Goal: Transaction & Acquisition: Purchase product/service

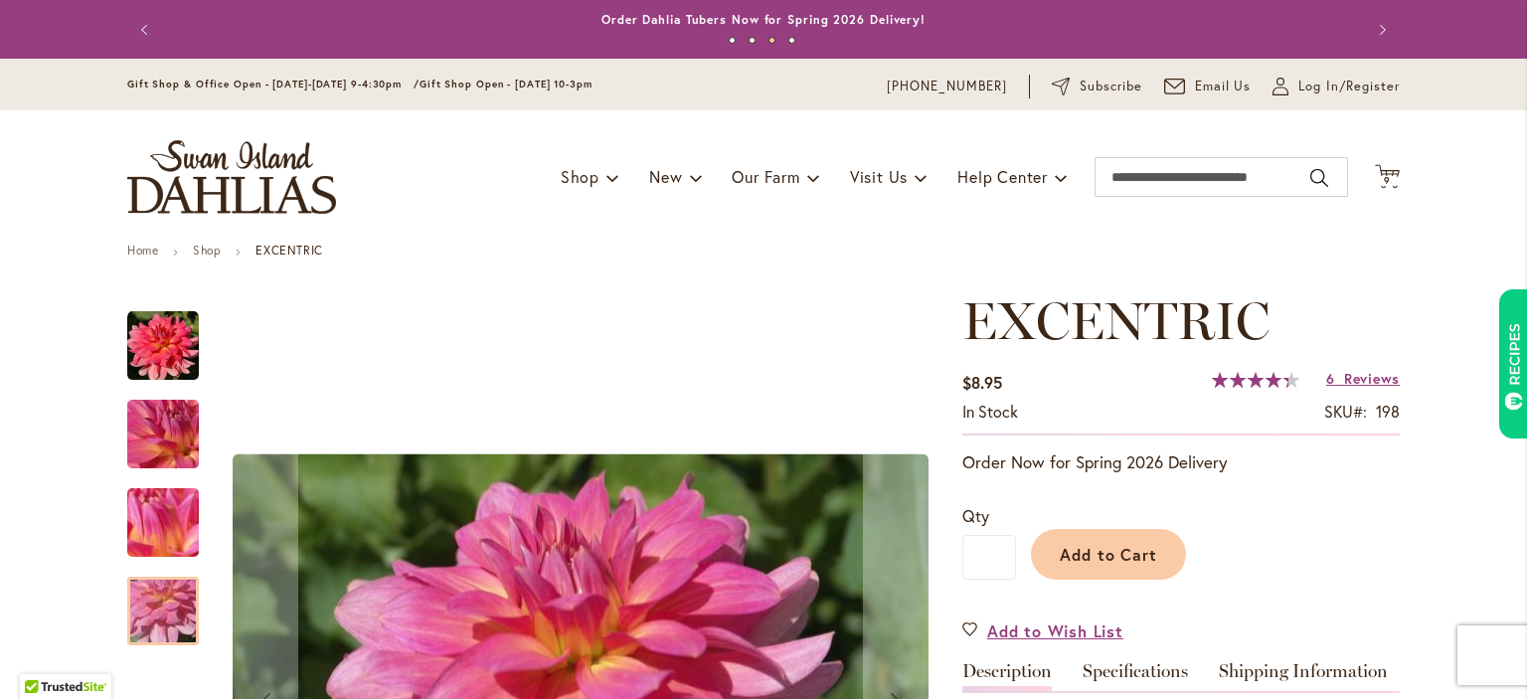
scroll to position [35, 0]
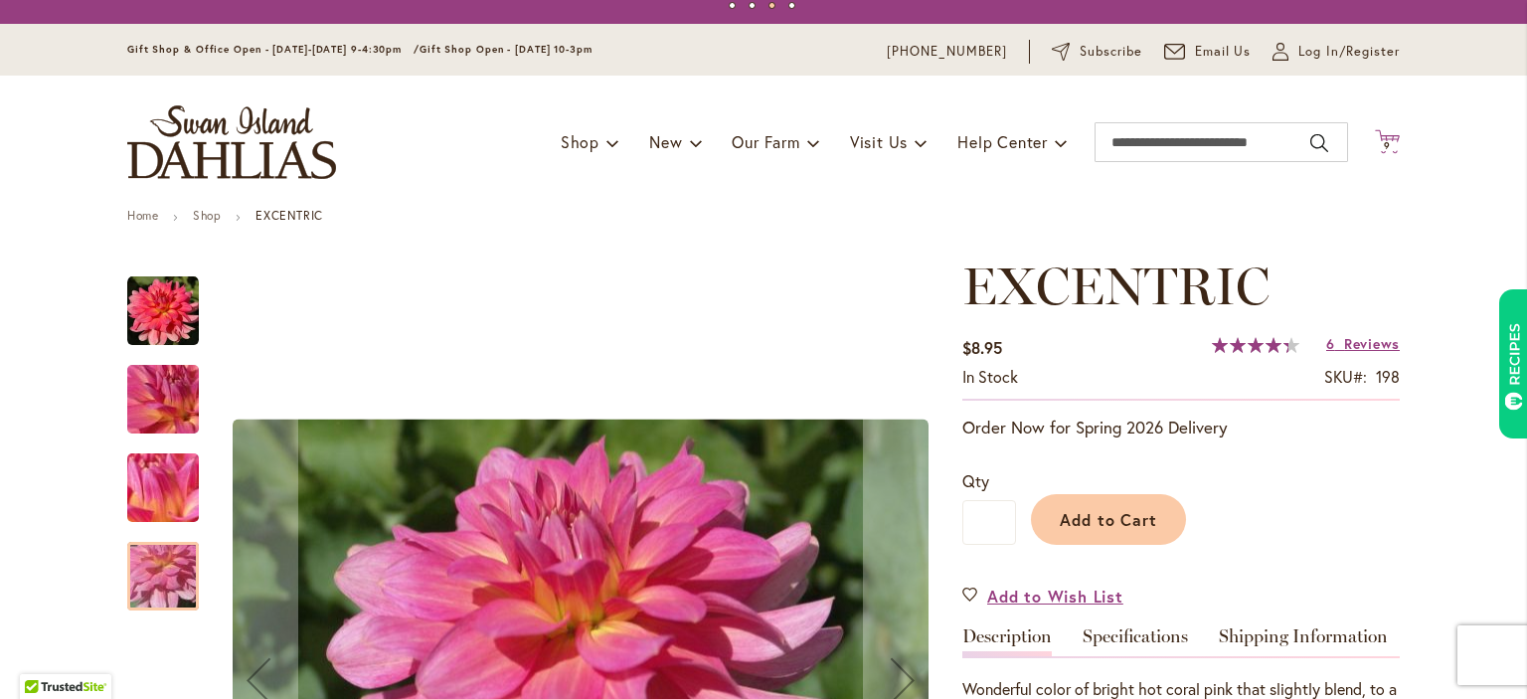
click at [1392, 145] on span "9 9 items" at bounding box center [1388, 146] width 20 height 10
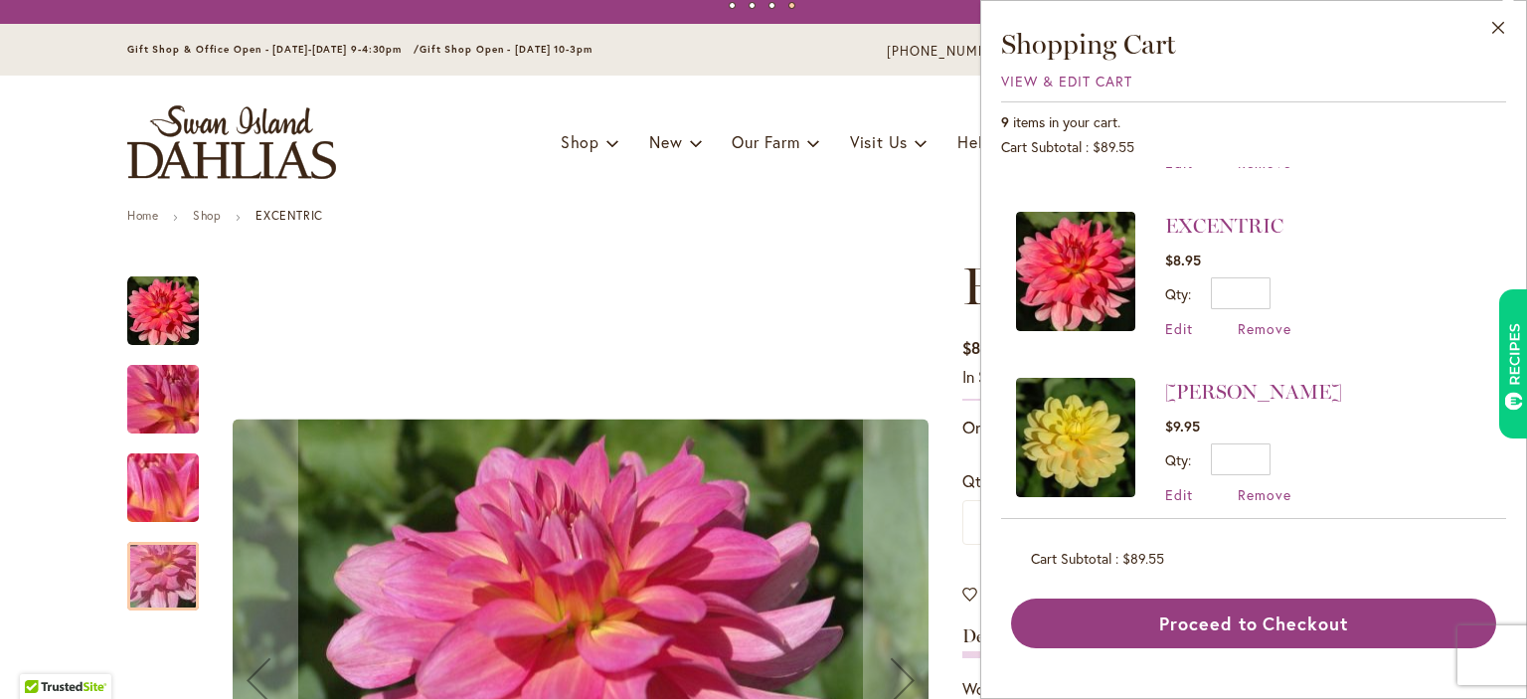
scroll to position [145, 0]
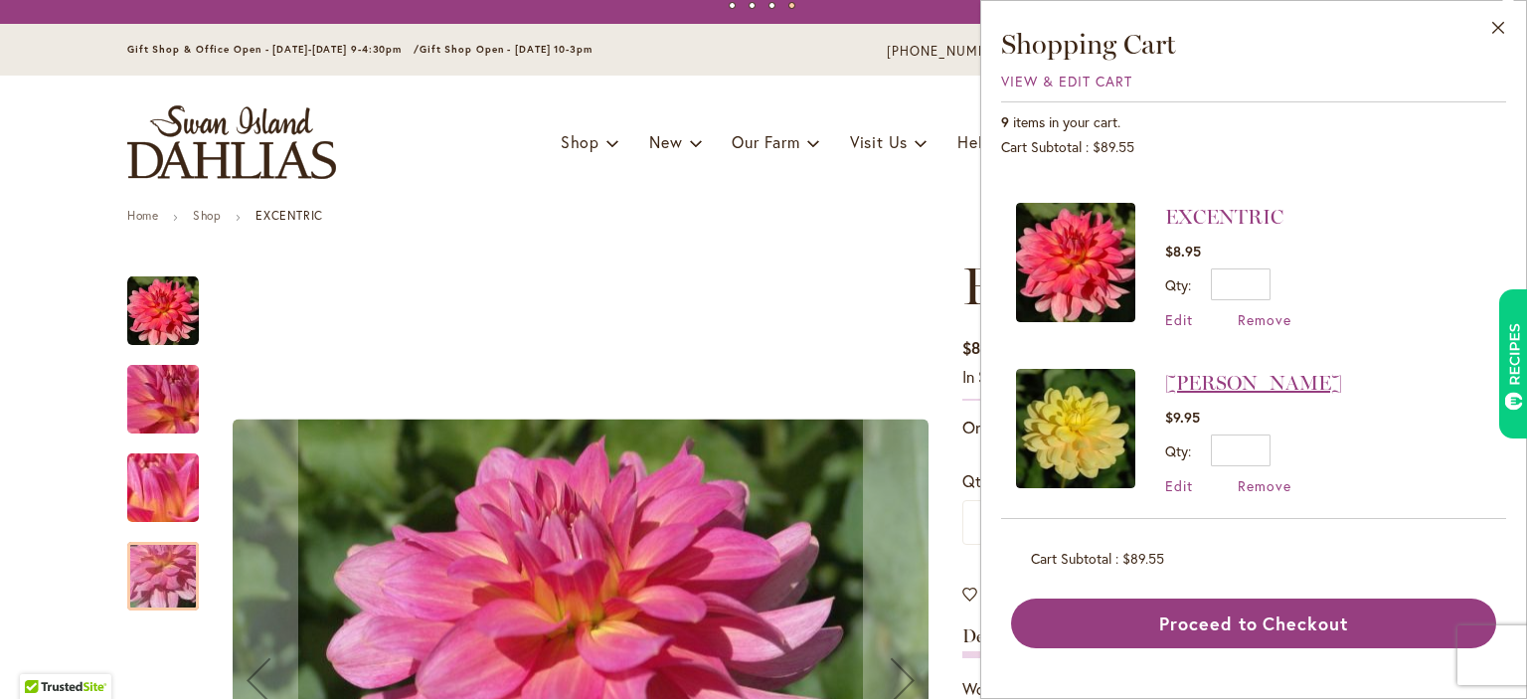
click at [1191, 384] on link "AHOY MATEY" at bounding box center [1253, 383] width 177 height 24
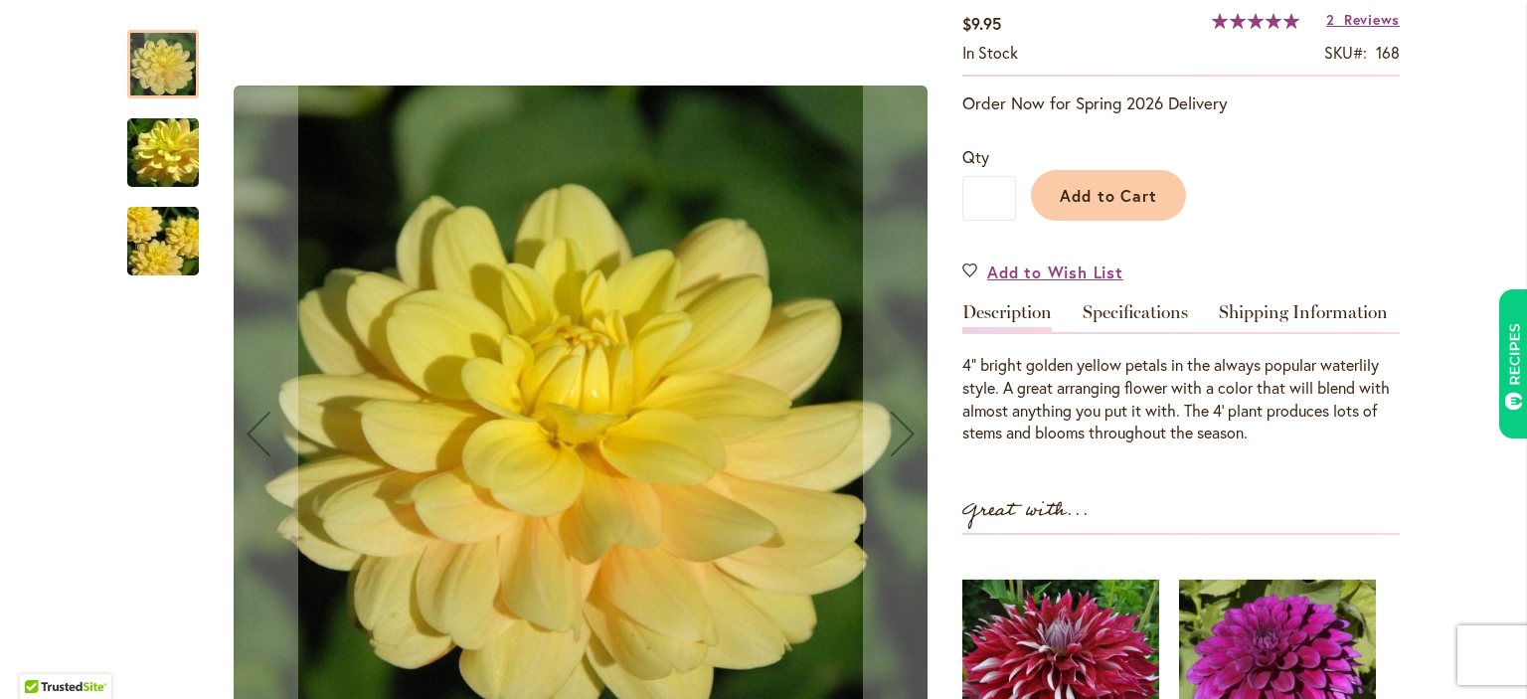
scroll to position [360, 0]
click at [1359, 16] on span "Reviews" at bounding box center [1372, 18] width 56 height 19
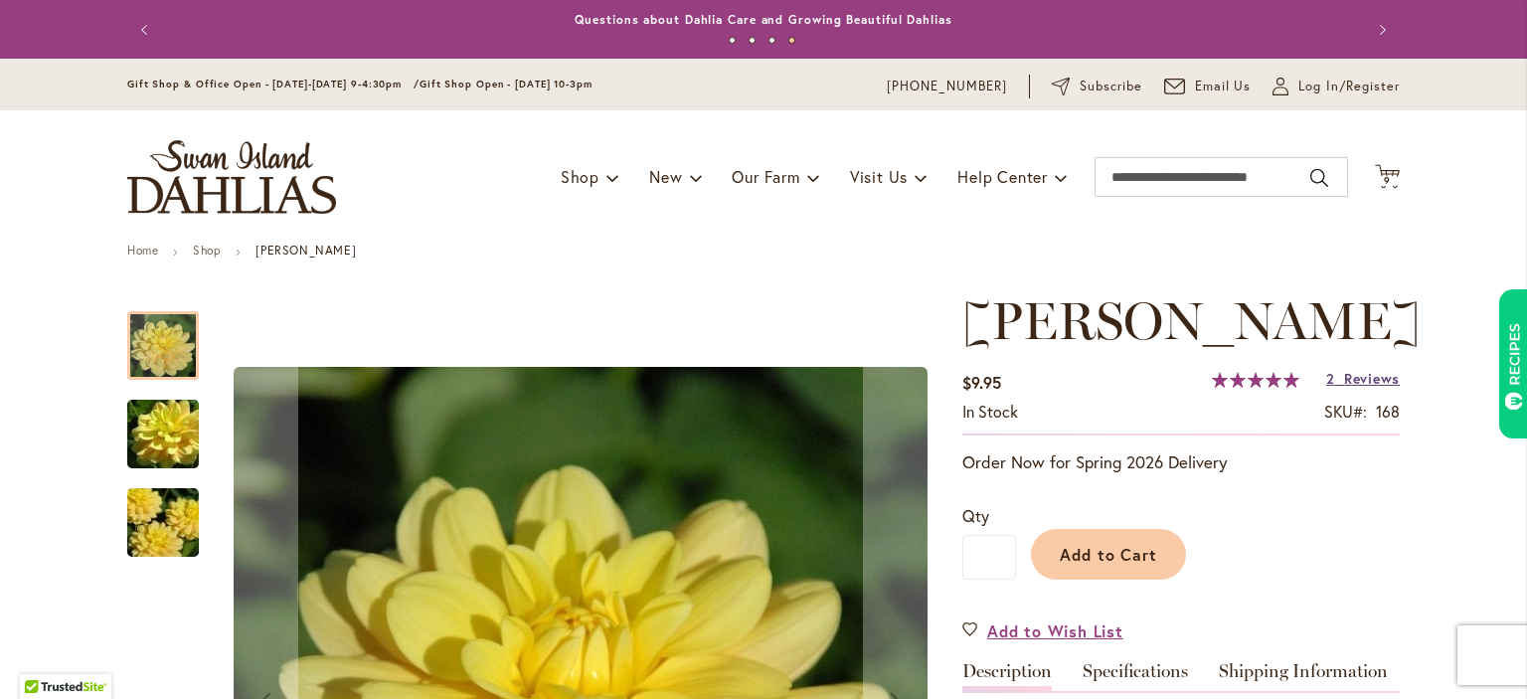
scroll to position [0, 0]
click at [1385, 178] on span "9" at bounding box center [1387, 180] width 7 height 13
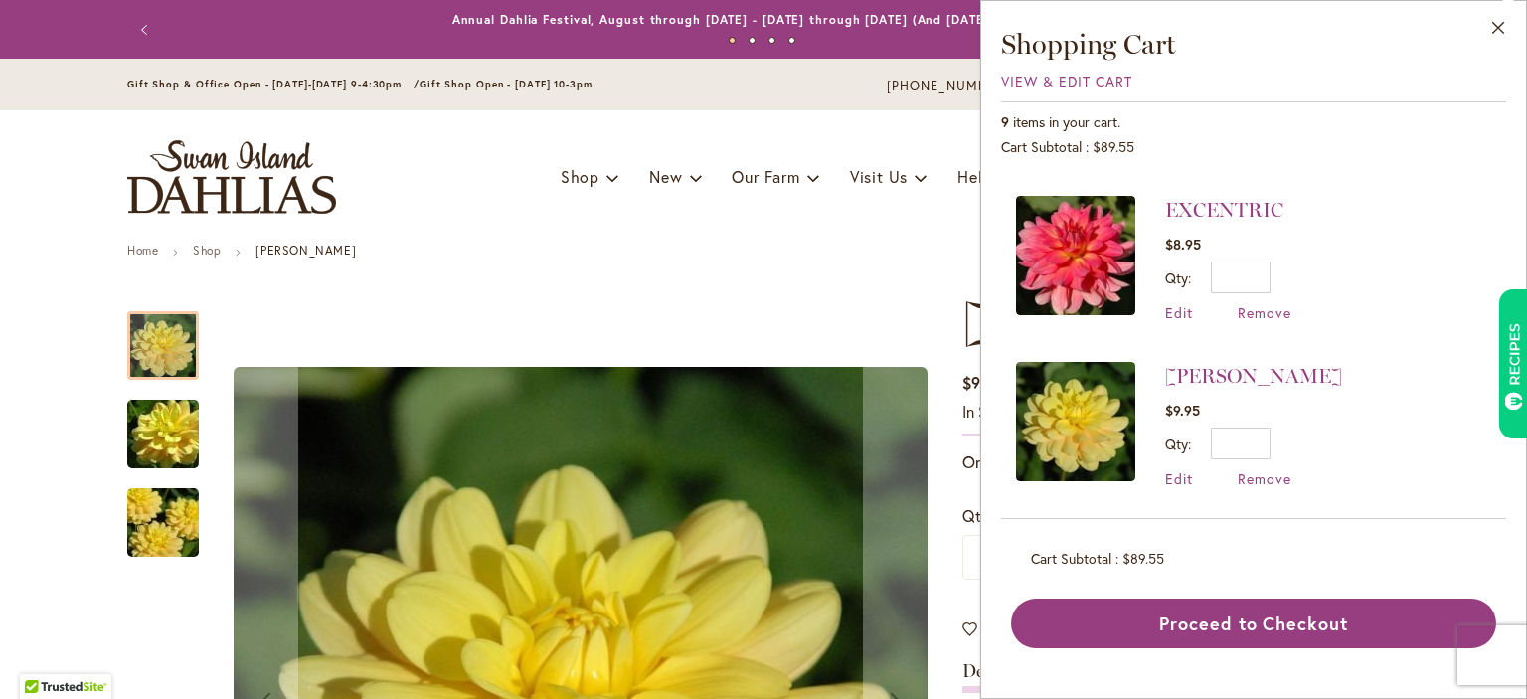
scroll to position [177, 0]
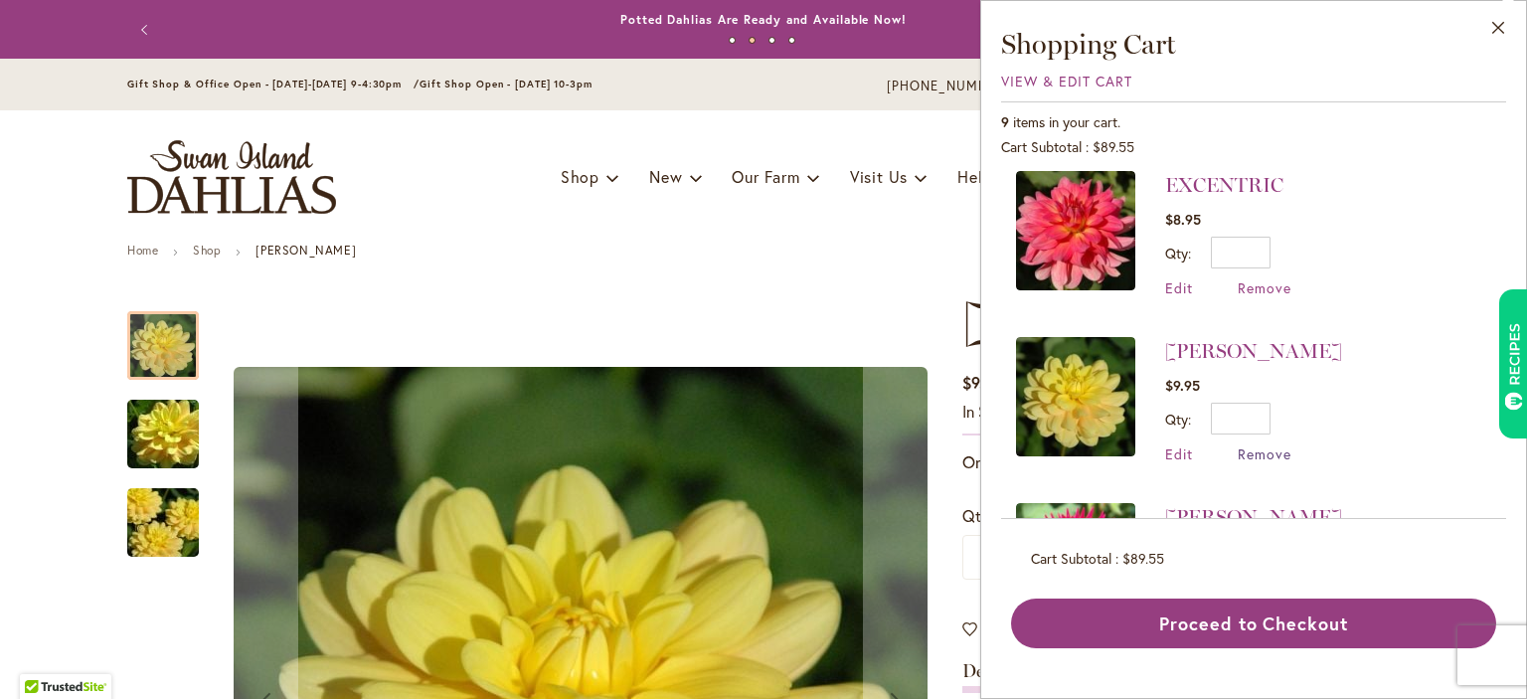
click at [1261, 453] on span "Remove" at bounding box center [1265, 454] width 54 height 19
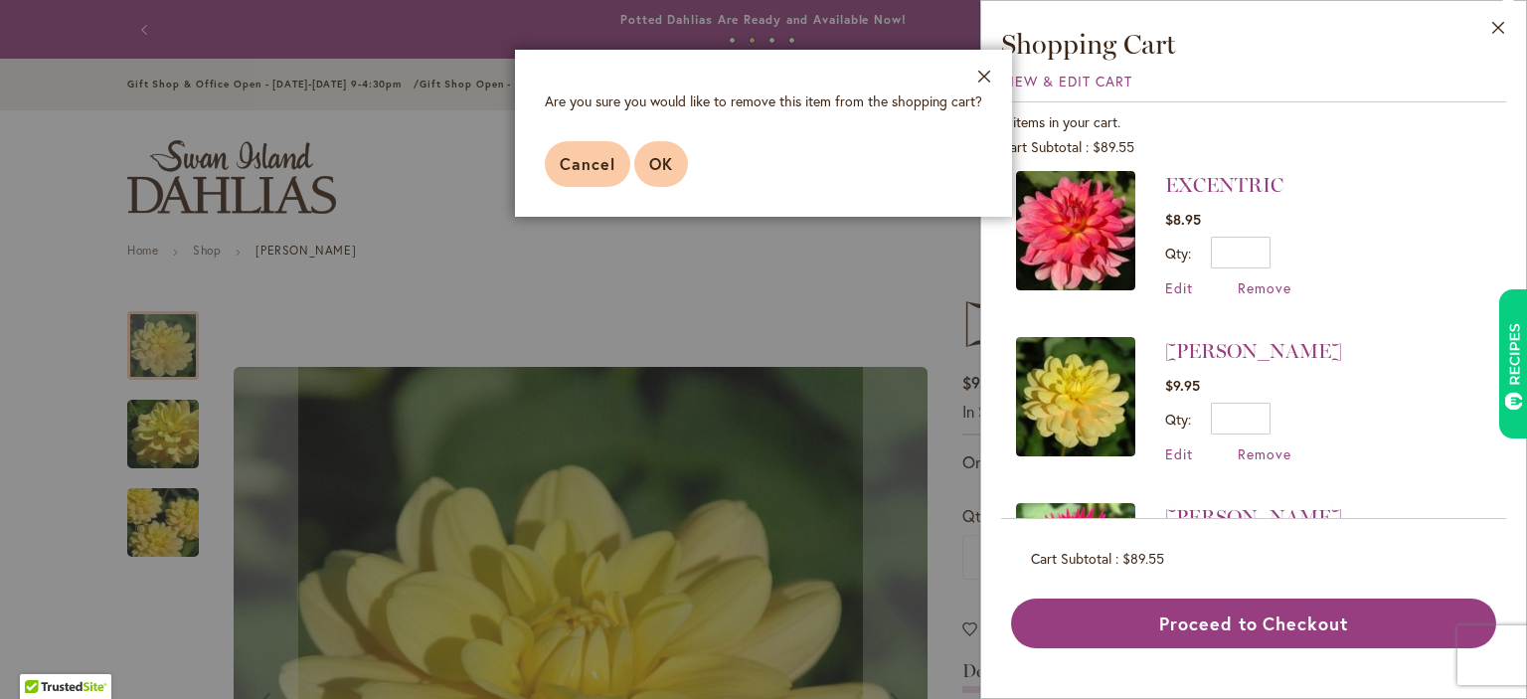
click at [657, 165] on span "OK" at bounding box center [661, 163] width 24 height 21
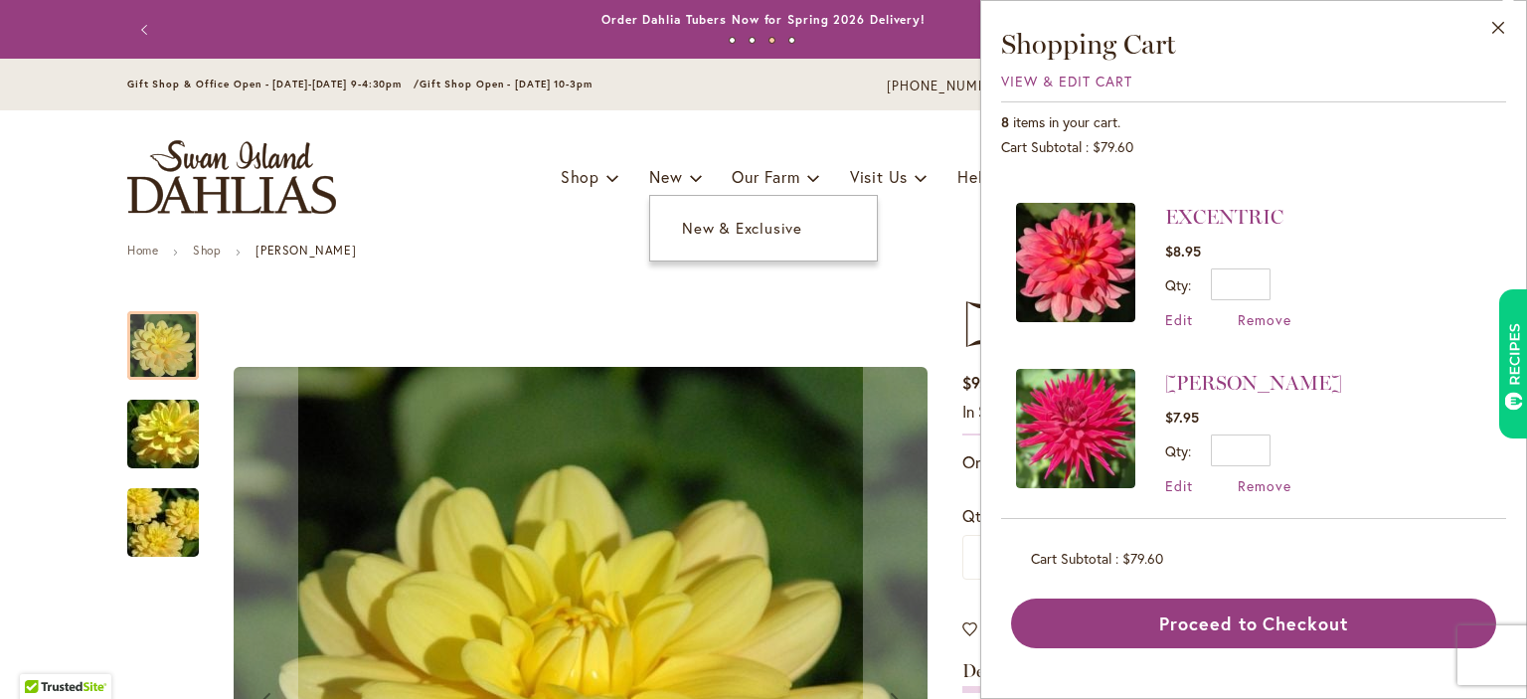
scroll to position [146, 0]
click at [1215, 383] on link "[PERSON_NAME]" at bounding box center [1253, 382] width 177 height 24
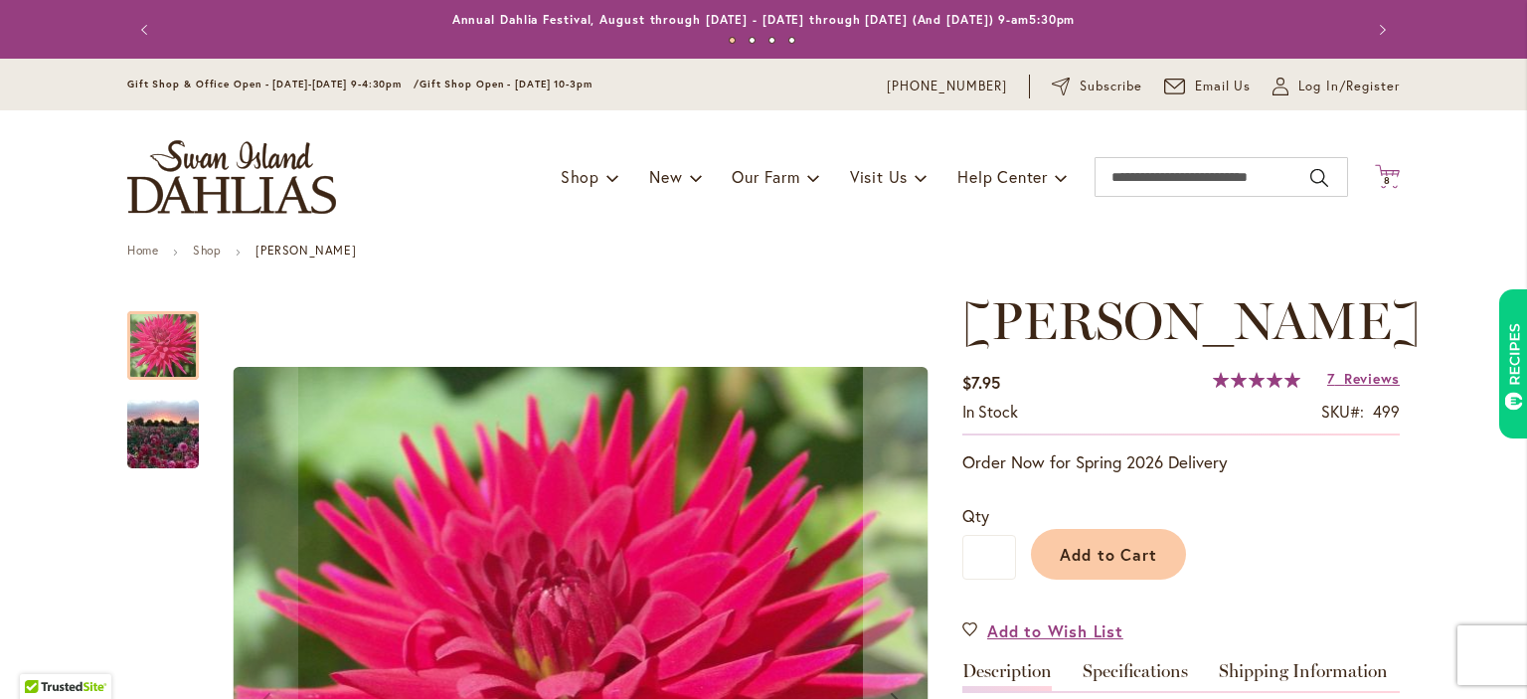
click at [1385, 181] on span "8" at bounding box center [1387, 180] width 7 height 13
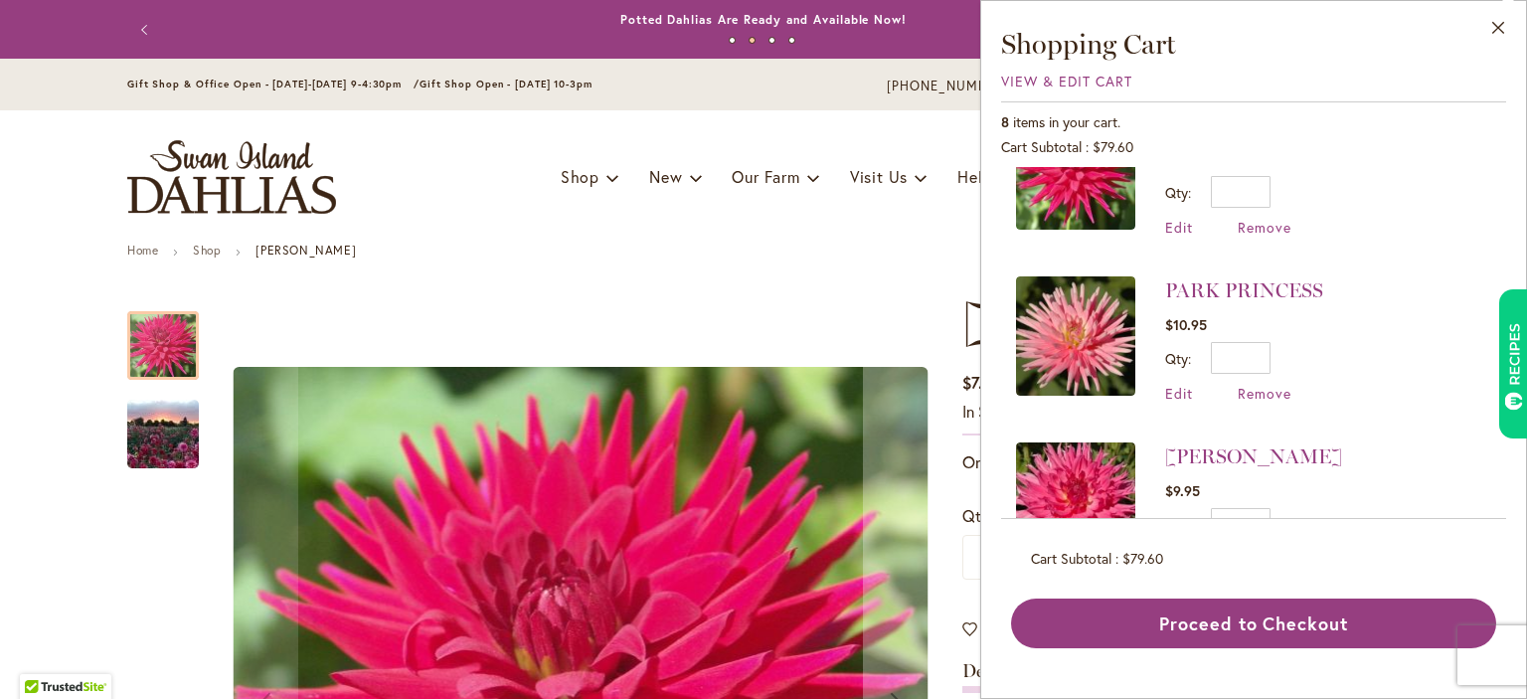
scroll to position [406, 0]
click at [1198, 288] on link "PARK PRINCESS" at bounding box center [1244, 288] width 158 height 24
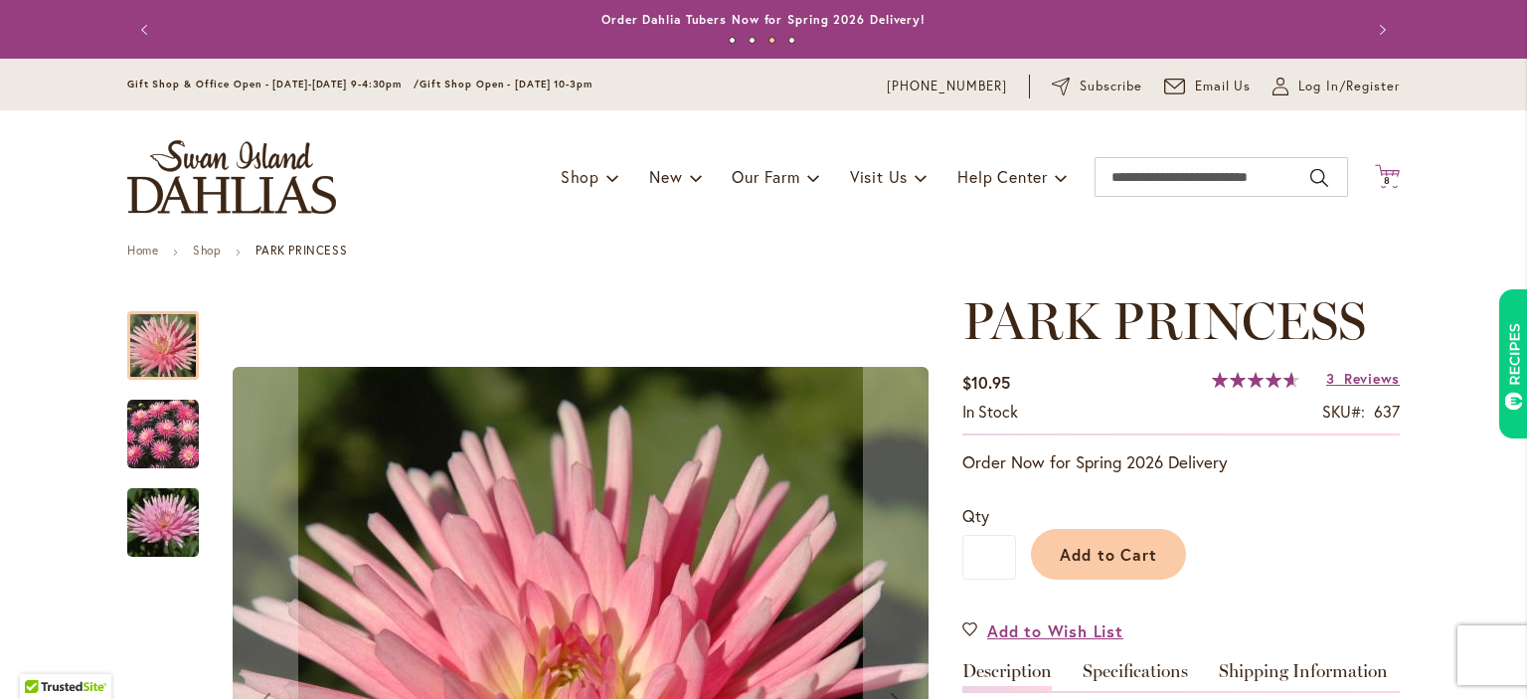
click at [1390, 170] on icon "Cart .cls-1 { fill: #231f20; }" at bounding box center [1387, 176] width 25 height 25
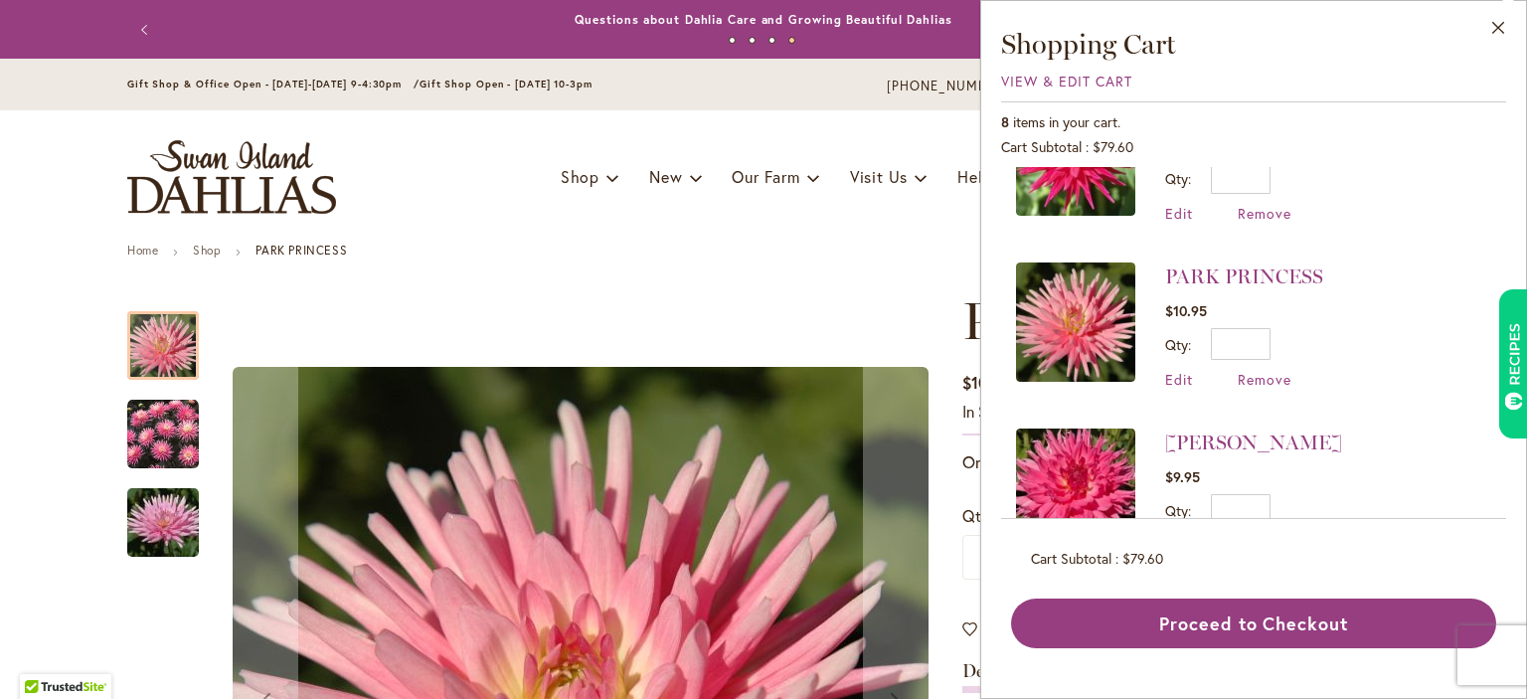
scroll to position [438, 0]
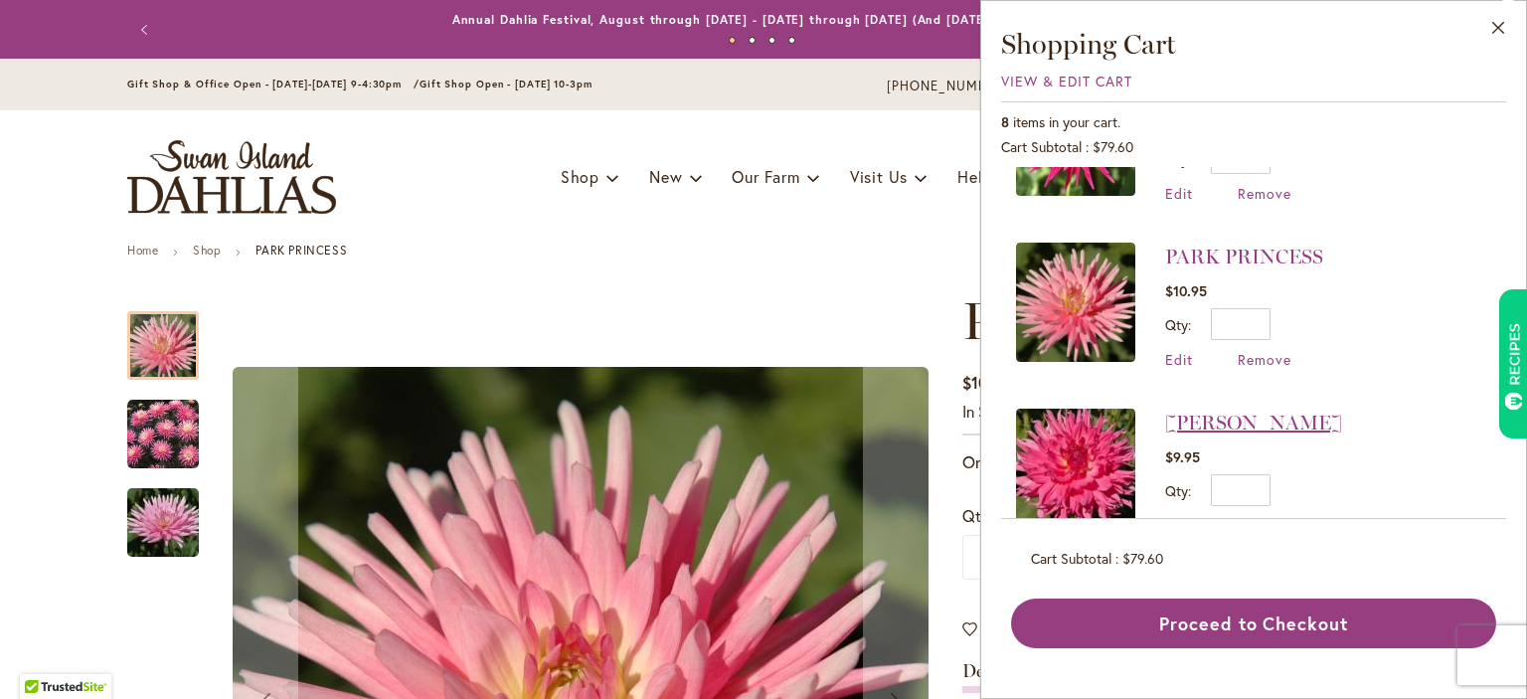
click at [1211, 421] on link "[PERSON_NAME]" at bounding box center [1253, 423] width 177 height 24
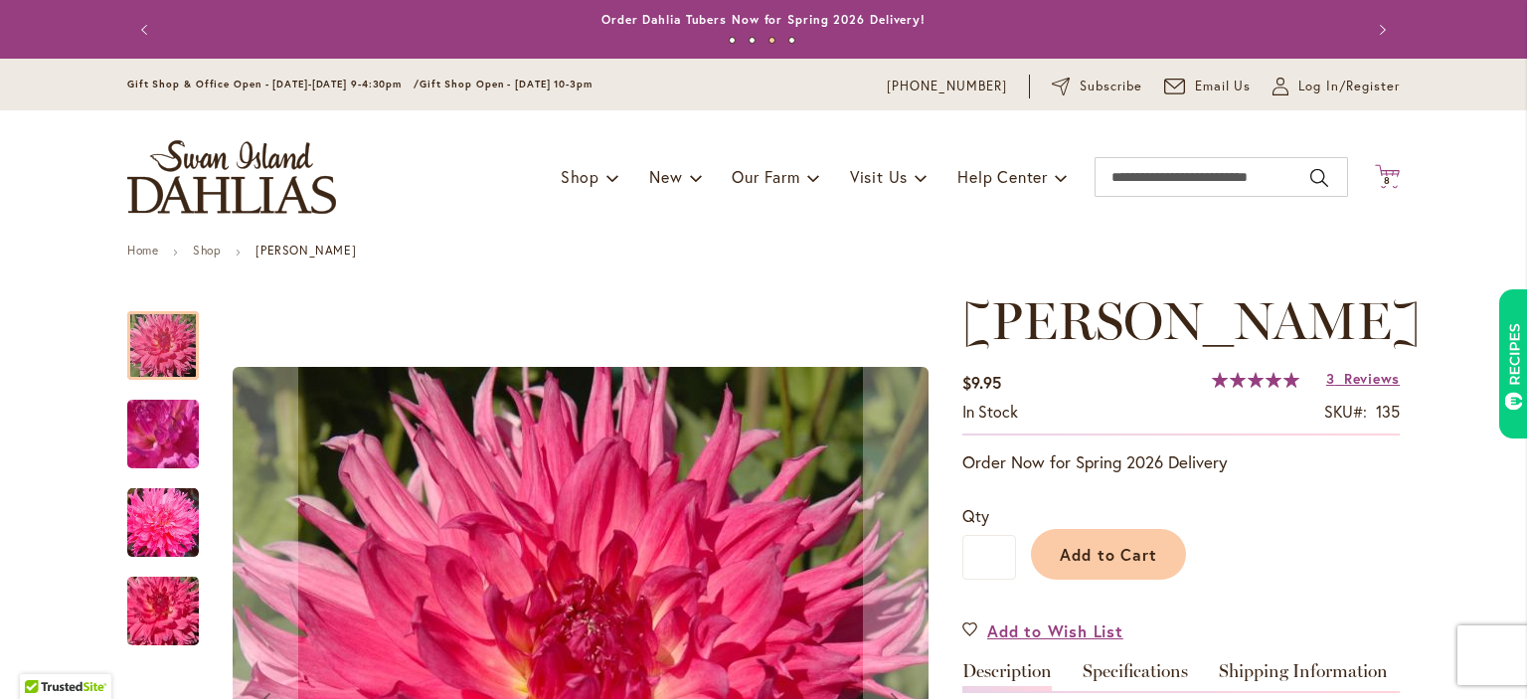
click at [1394, 186] on icon at bounding box center [1387, 176] width 25 height 24
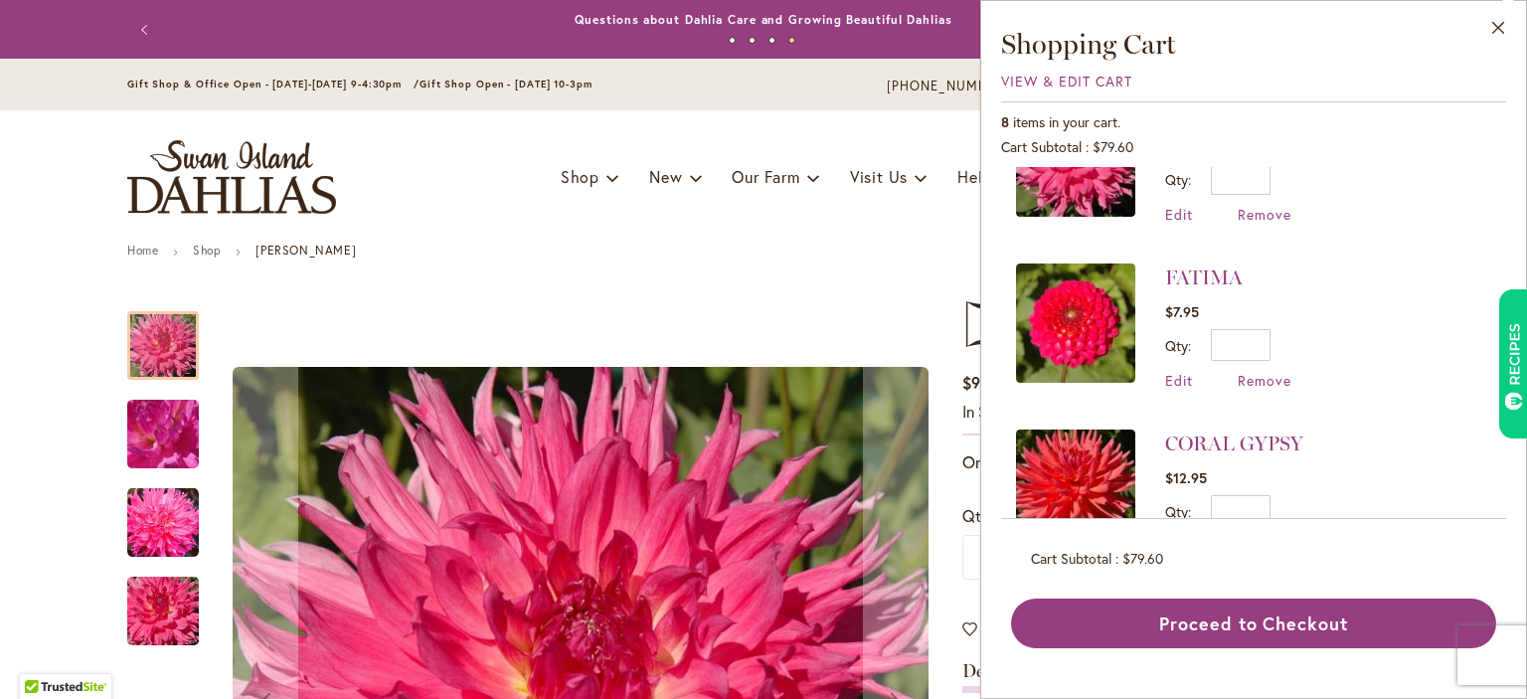
scroll to position [745, 0]
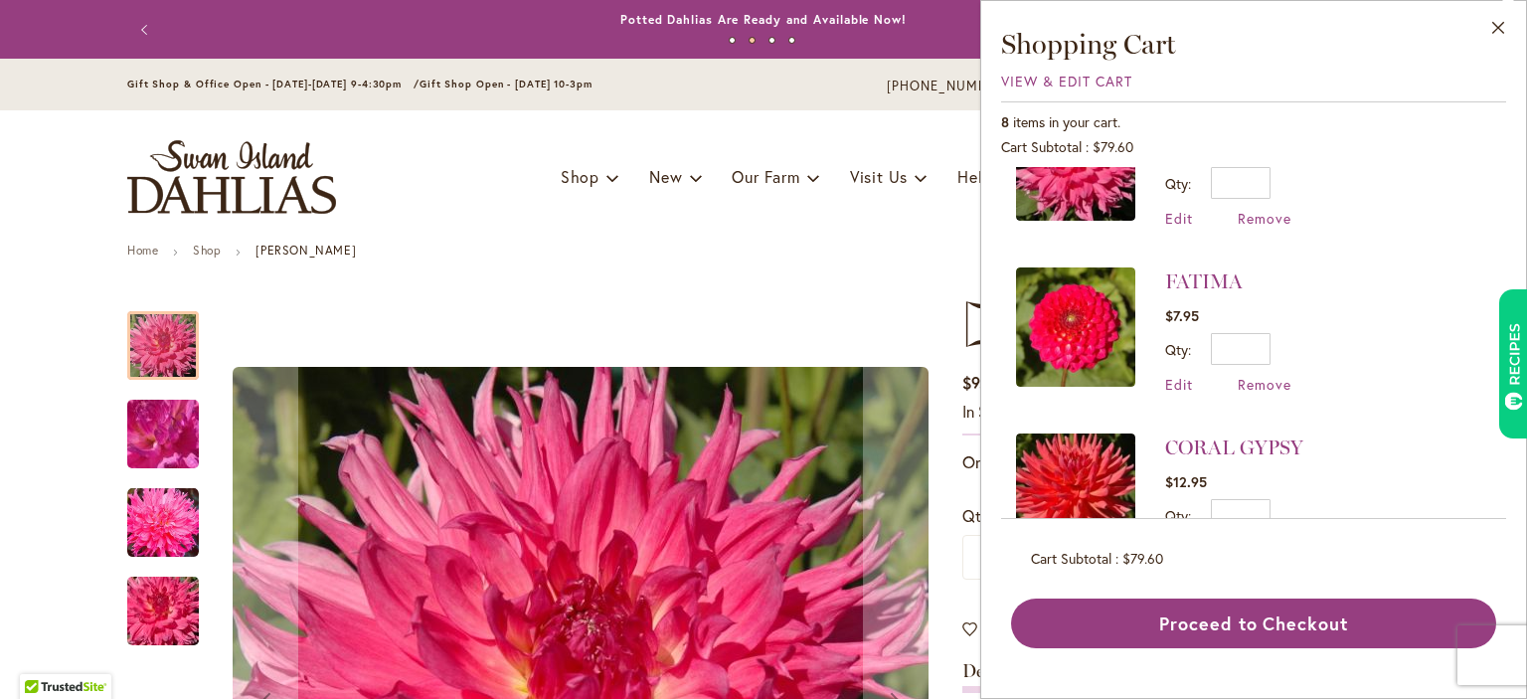
click at [1121, 309] on img at bounding box center [1075, 327] width 119 height 119
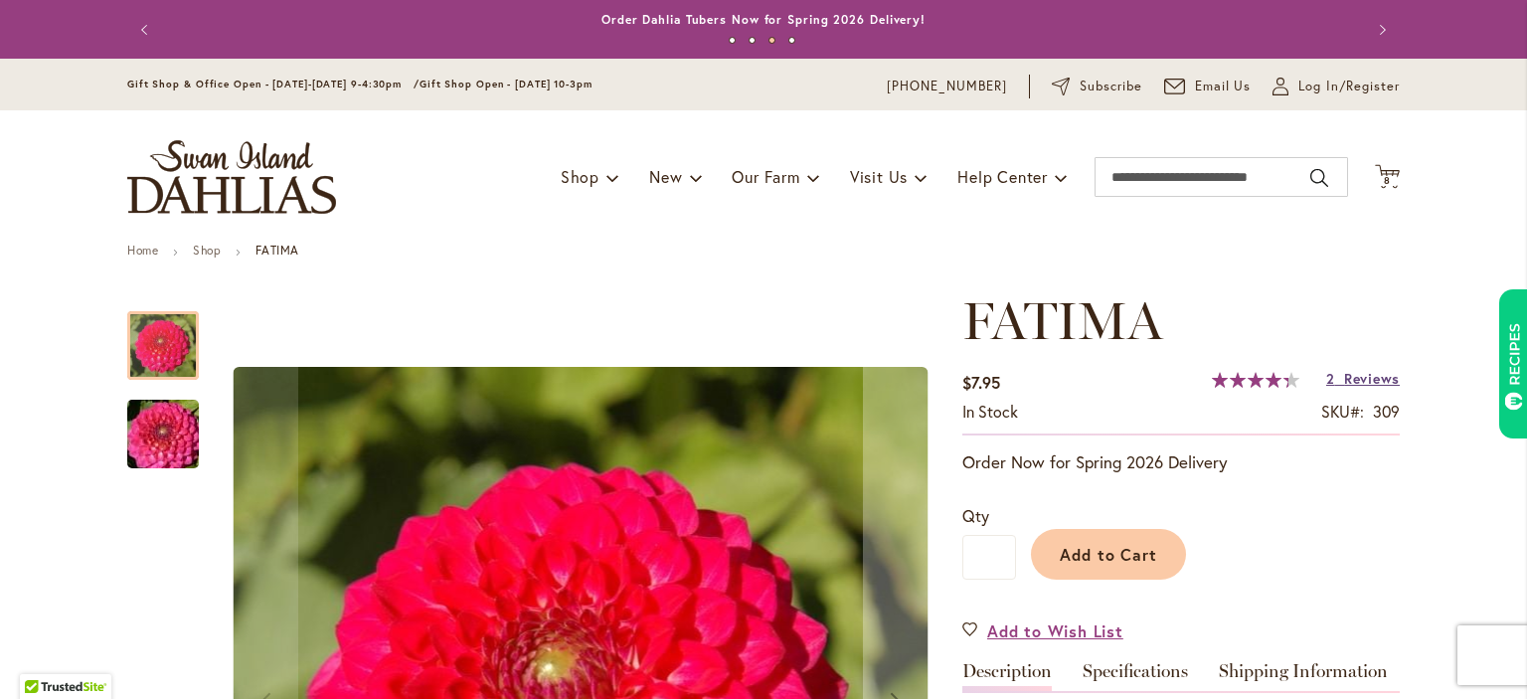
click at [1354, 385] on span "Reviews" at bounding box center [1372, 378] width 56 height 19
click at [1397, 176] on icon "Cart .cls-1 { fill: #231f20; }" at bounding box center [1387, 176] width 25 height 25
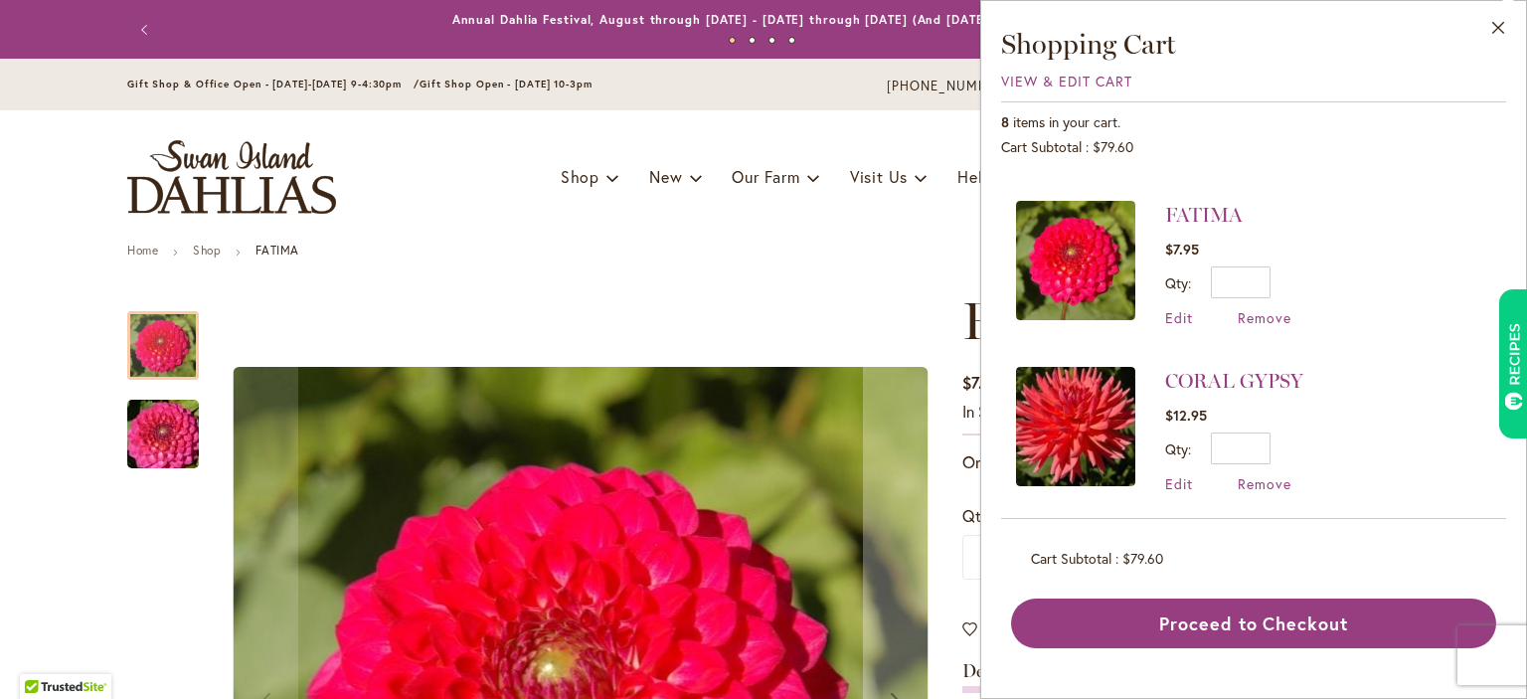
scroll to position [814, 0]
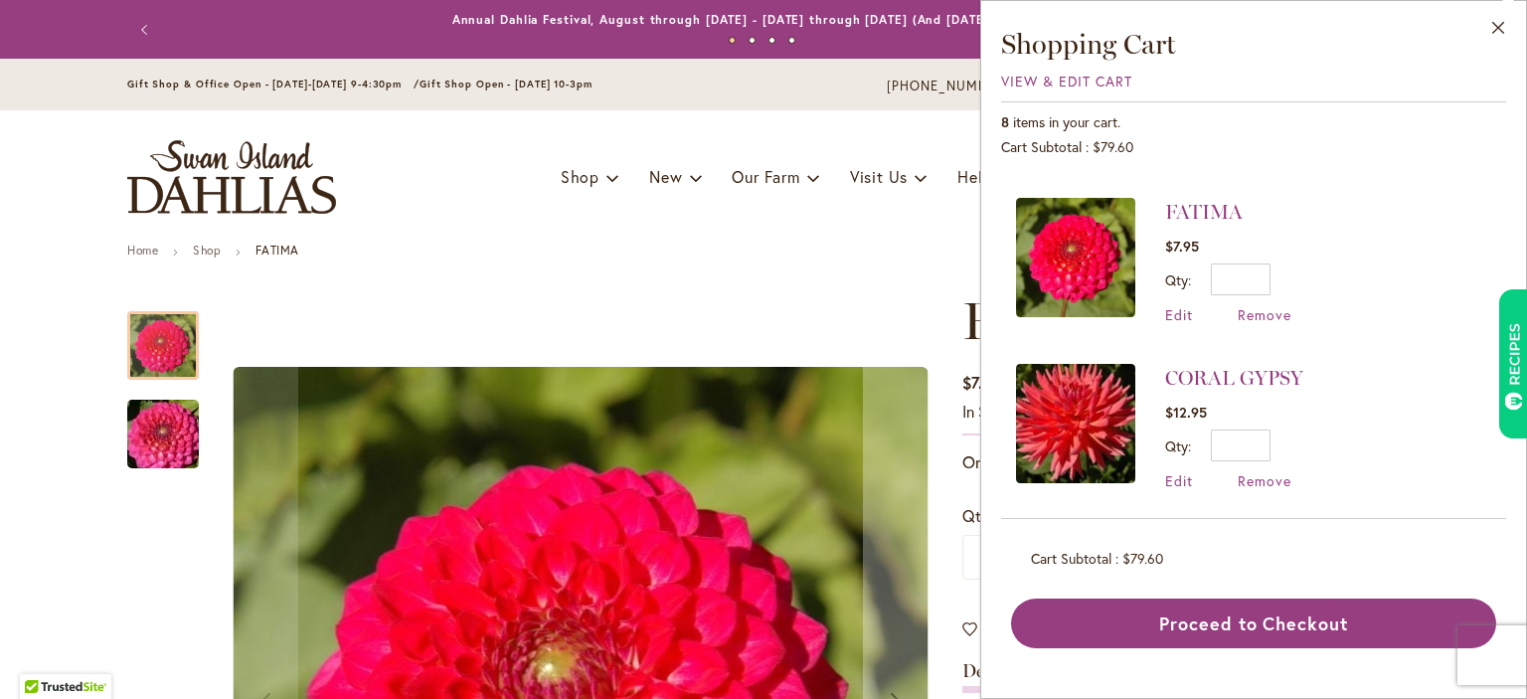
click at [1163, 389] on div "CORAL GYPSY $12.95 Qty * Update Edit Remove" at bounding box center [1159, 427] width 287 height 126
click at [1191, 379] on div "CORAL GYPSY $12.95 Qty * Update Edit Remove" at bounding box center [1234, 427] width 138 height 126
click at [1100, 435] on img at bounding box center [1075, 423] width 119 height 119
click at [1069, 428] on img at bounding box center [1075, 423] width 119 height 119
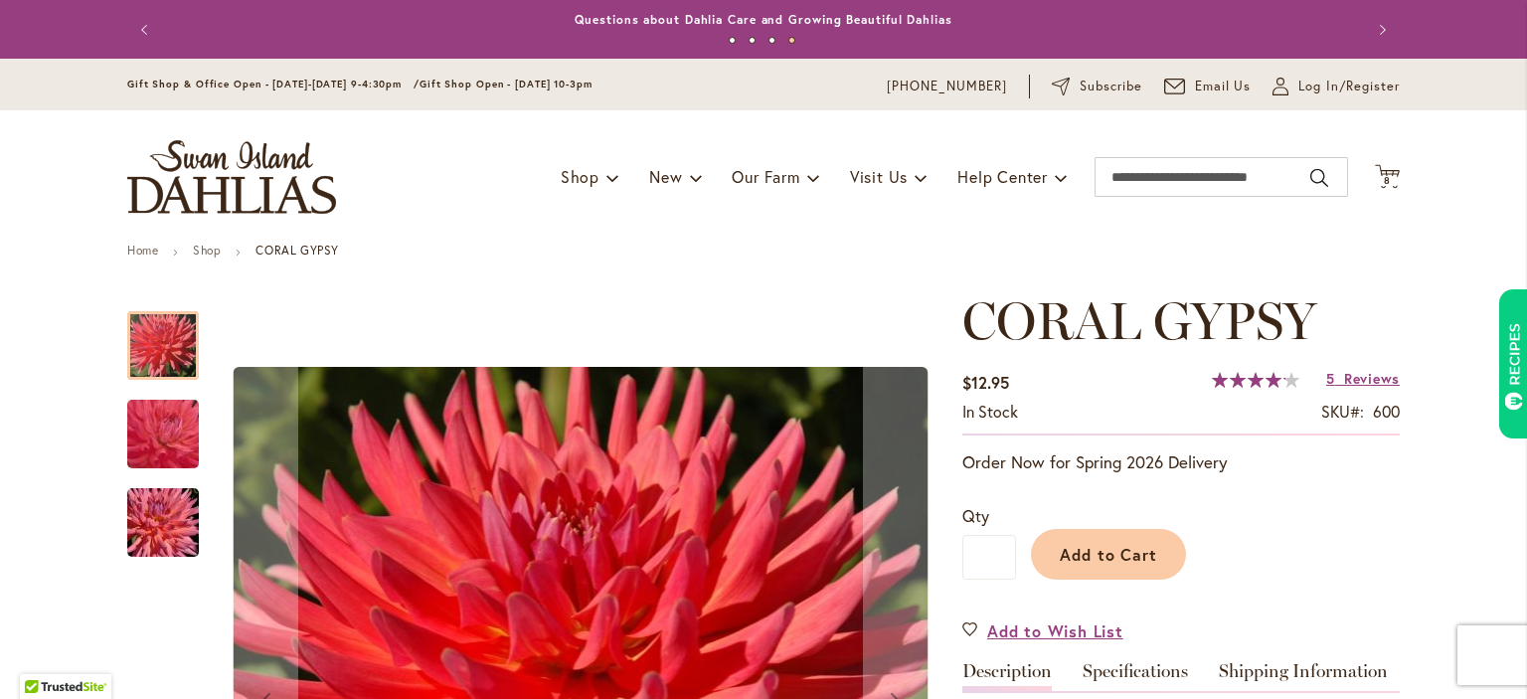
click at [1366, 203] on div "Toggle Nav Shop Dahlia Tubers Collections Fresh Cut Dahlias Gardening Supplies …" at bounding box center [763, 176] width 1313 height 133
click at [1385, 185] on span "8" at bounding box center [1387, 180] width 7 height 13
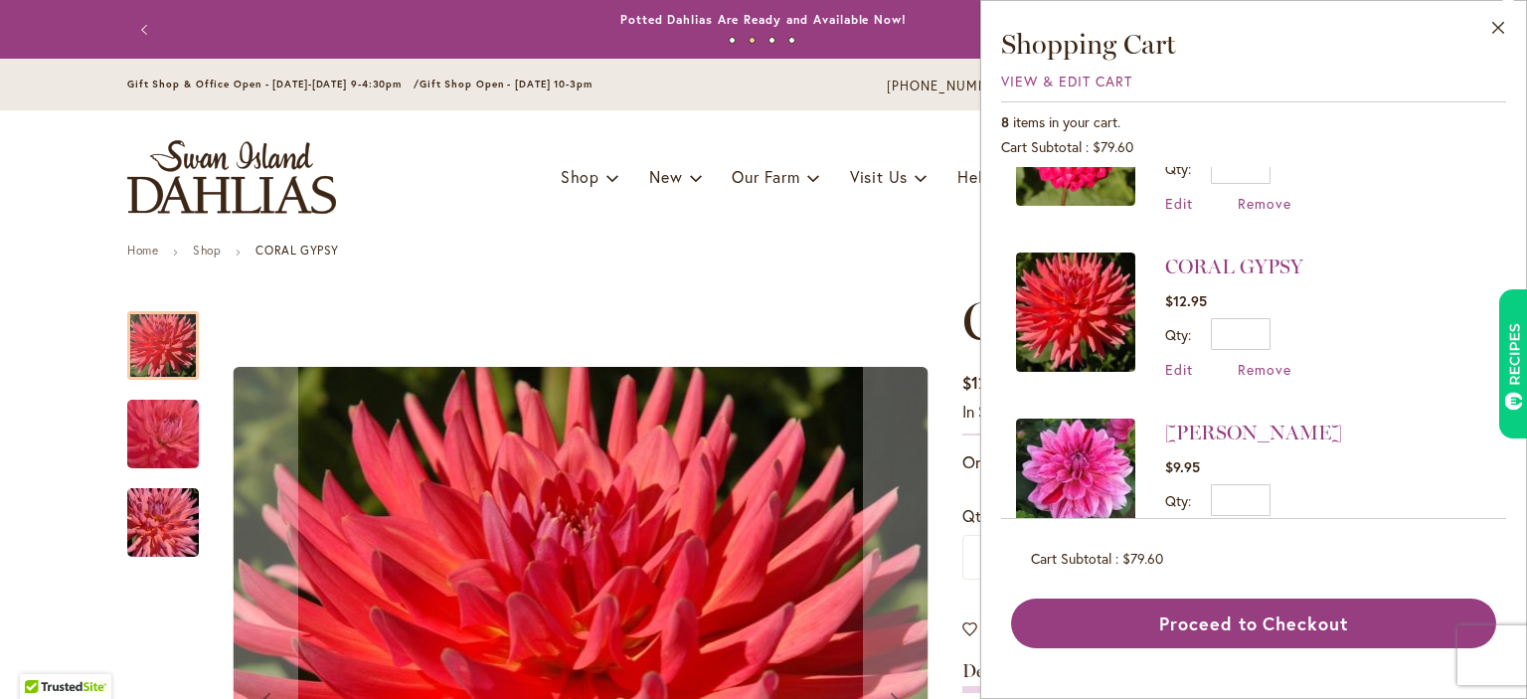
scroll to position [970, 0]
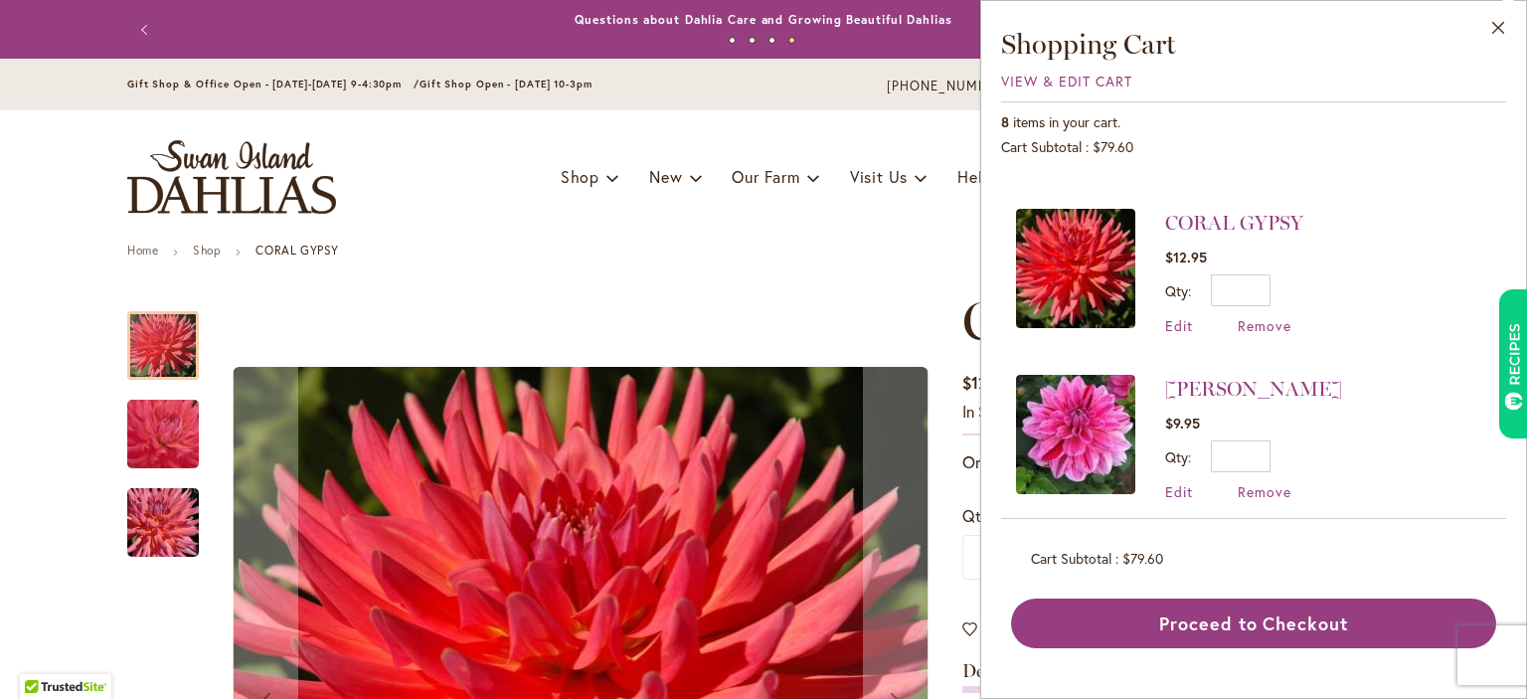
click at [1113, 393] on img at bounding box center [1075, 434] width 119 height 119
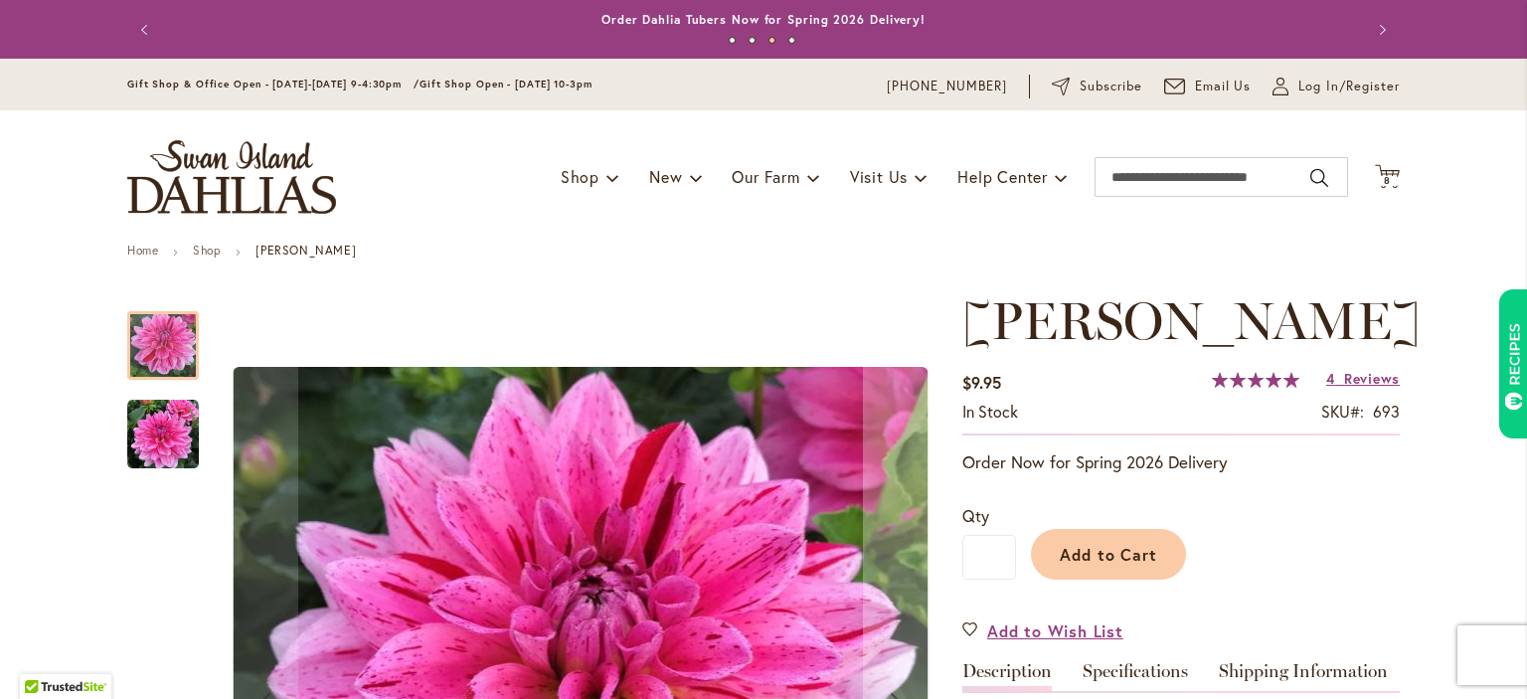
click at [1401, 181] on div "Toggle Nav Shop Dahlia Tubers Collections Fresh Cut Dahlias Gardening Supplies …" at bounding box center [763, 176] width 1313 height 133
click at [1392, 185] on span "8 8 items" at bounding box center [1388, 181] width 20 height 10
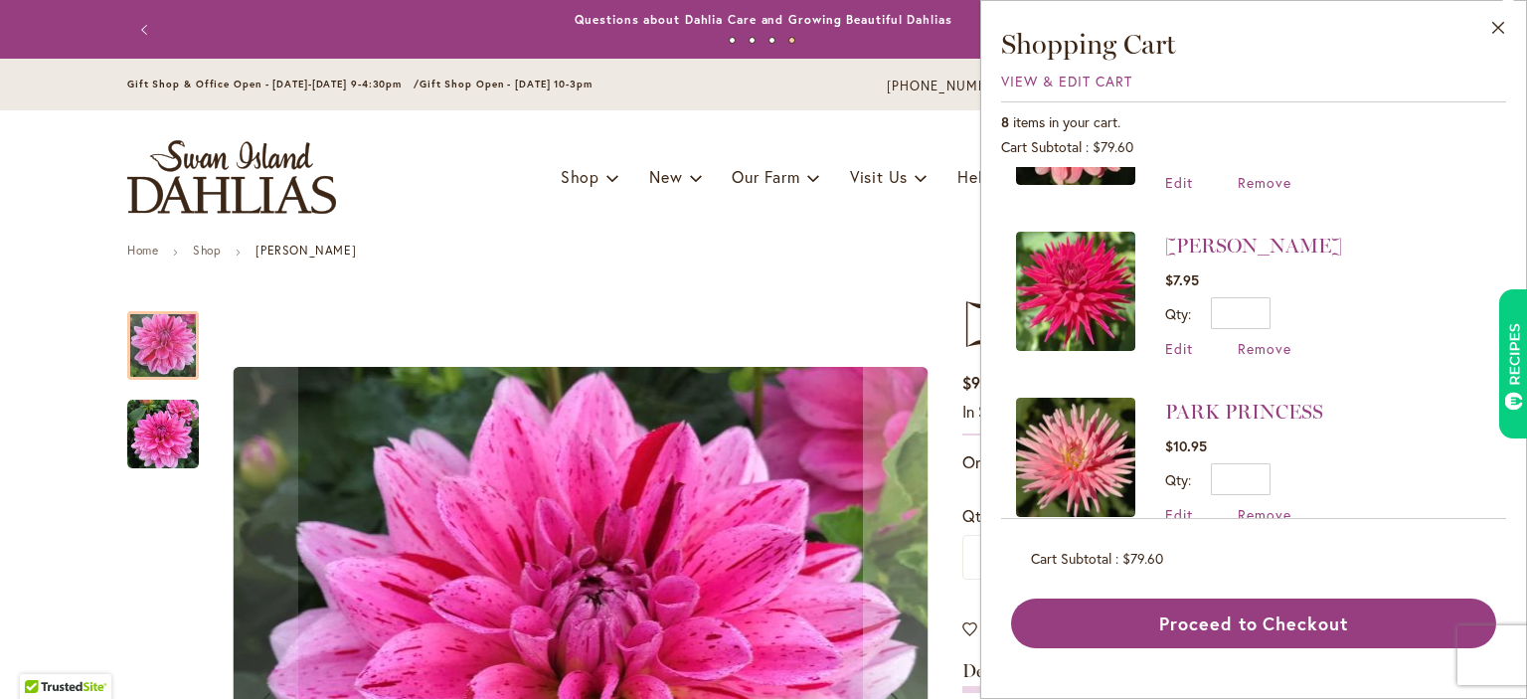
scroll to position [283, 0]
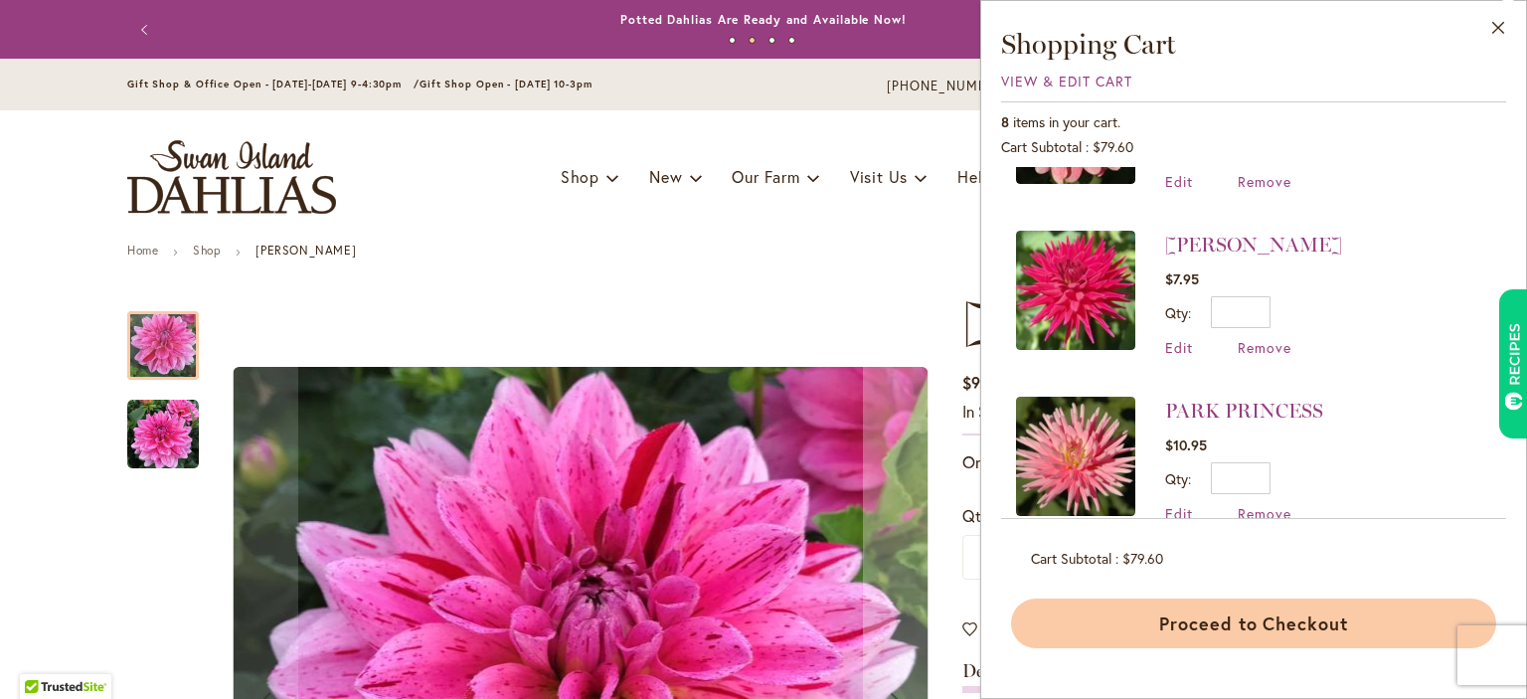
click at [1146, 620] on button "Proceed to Checkout" at bounding box center [1253, 624] width 485 height 50
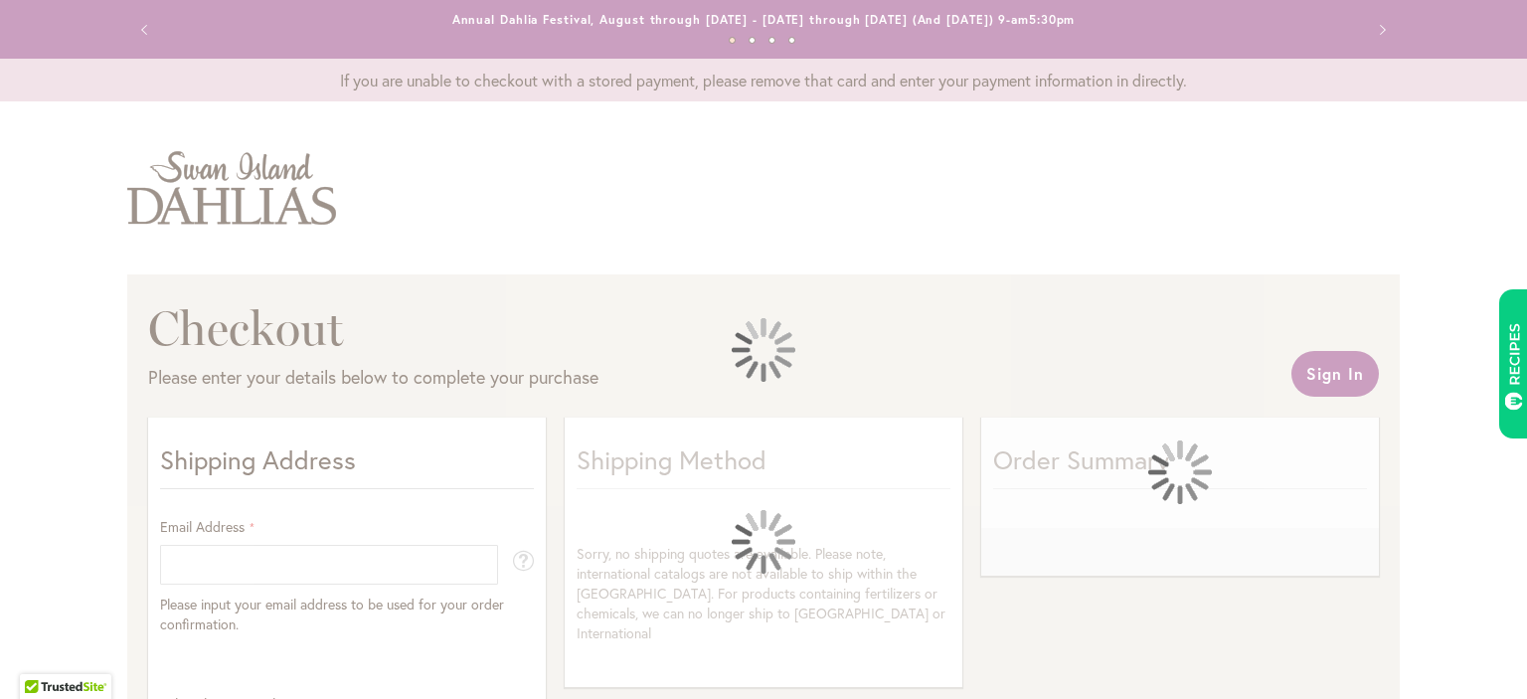
select select "**"
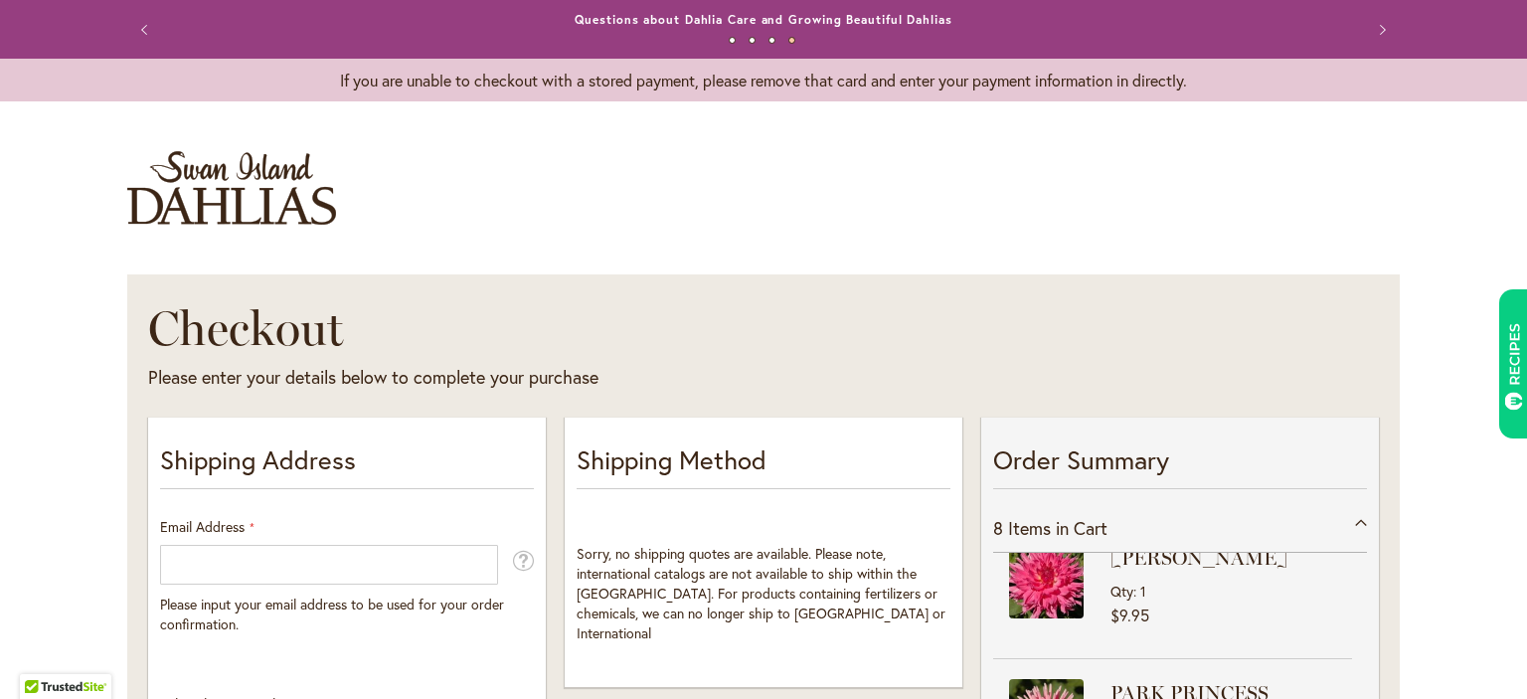
scroll to position [447, 0]
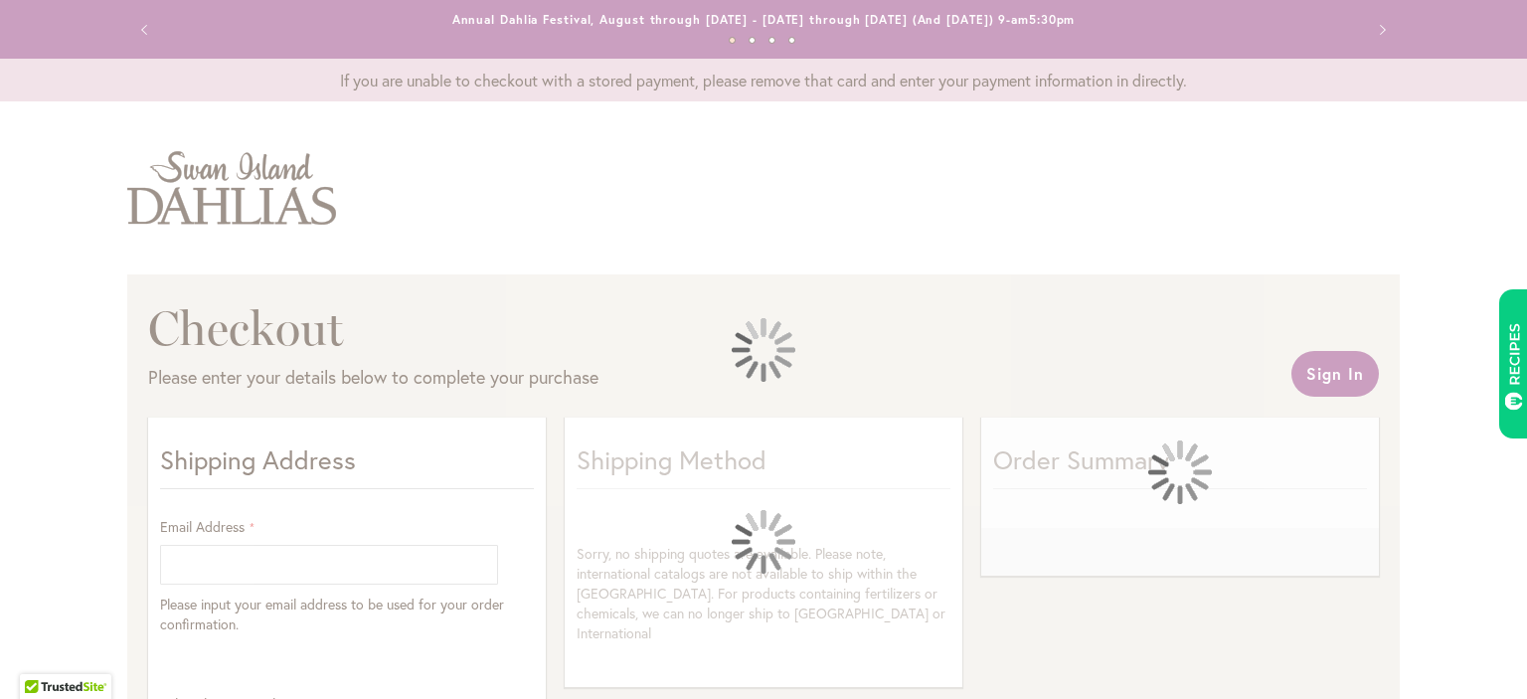
select select "**"
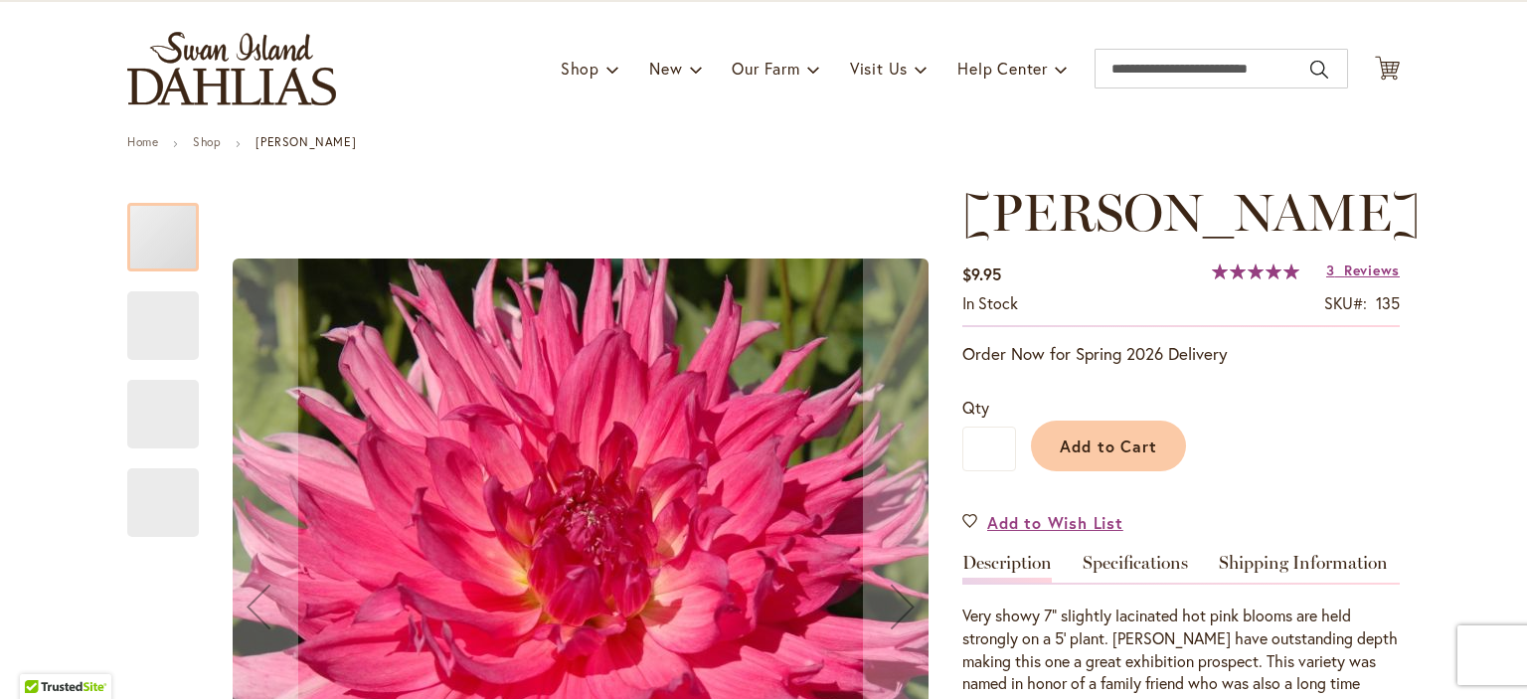
scroll to position [147, 0]
